Goal: Information Seeking & Learning: Learn about a topic

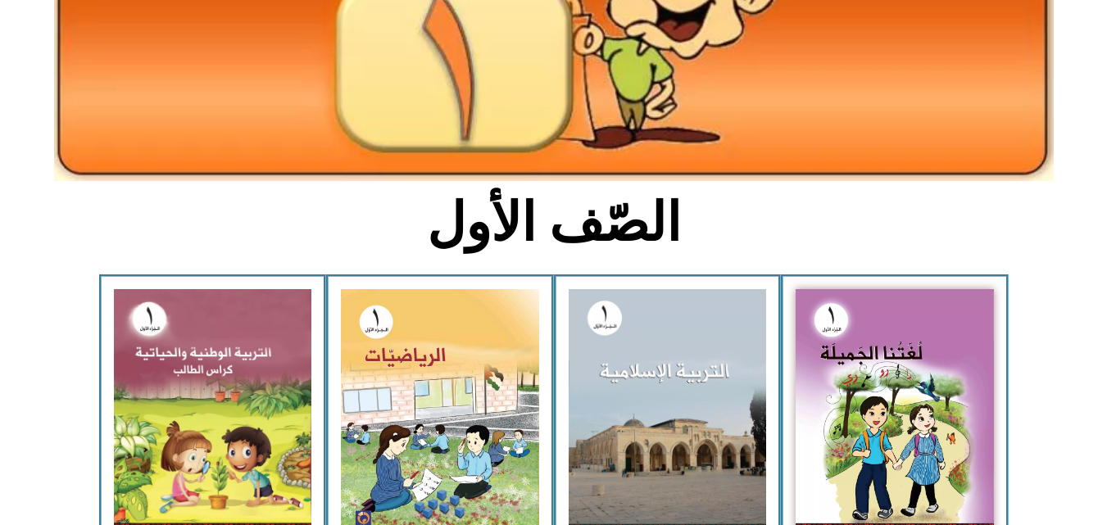
scroll to position [255, 0]
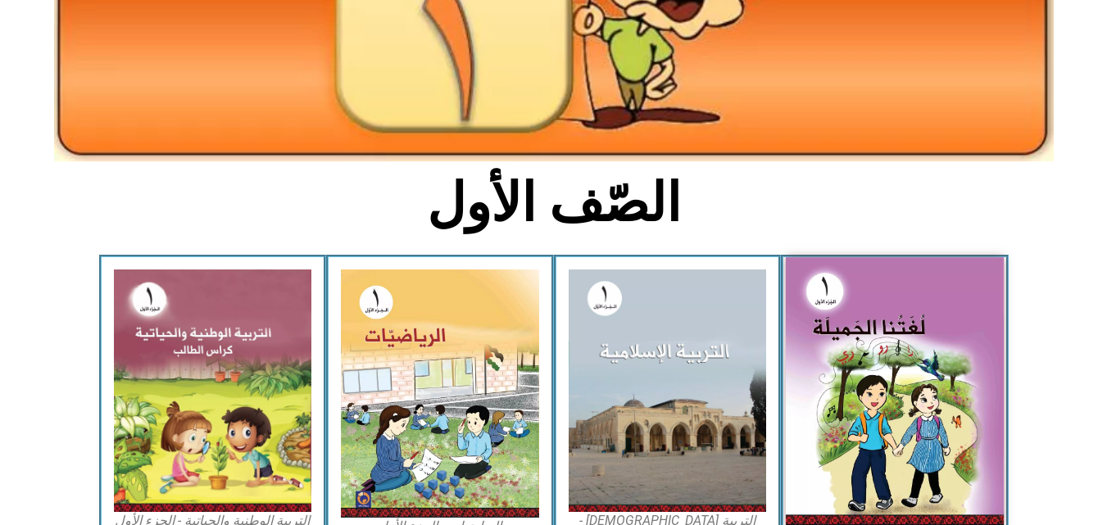
click at [899, 347] on img at bounding box center [895, 391] width 218 height 269
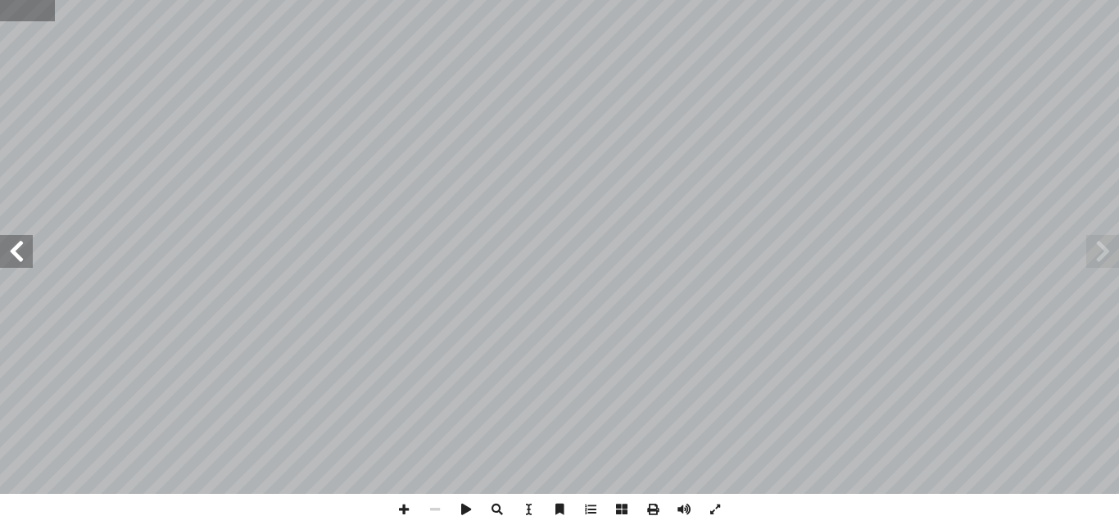
click at [18, 16] on input "text" at bounding box center [27, 10] width 55 height 21
type input "**"
click at [7, 263] on span at bounding box center [16, 251] width 33 height 33
click at [714, 507] on span at bounding box center [715, 509] width 31 height 31
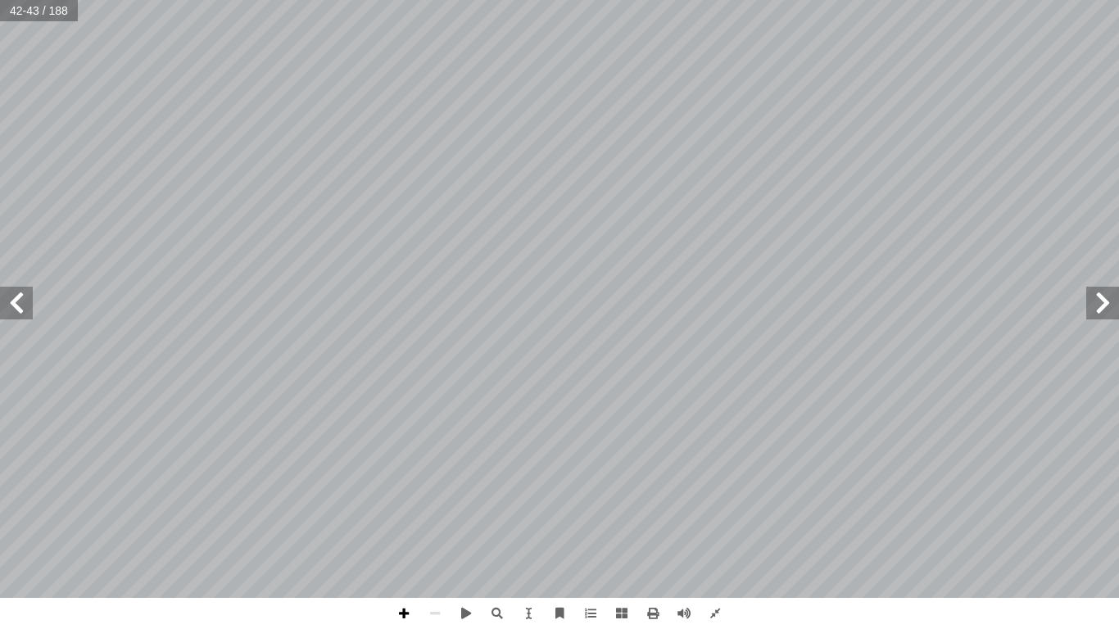
click at [406, 524] on span at bounding box center [403, 613] width 31 height 31
